Goal: Find specific page/section: Find specific page/section

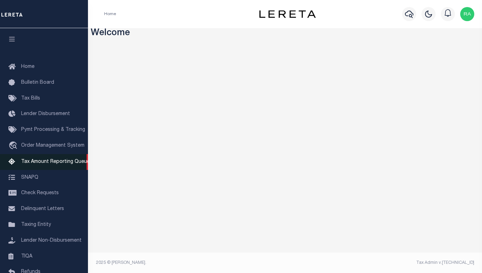
click at [47, 164] on span "Tax Amount Reporting Queue" at bounding box center [55, 161] width 69 height 5
click at [45, 164] on span "Tax Amount Reporting Queue" at bounding box center [55, 161] width 69 height 5
